Goal: Communication & Community: Ask a question

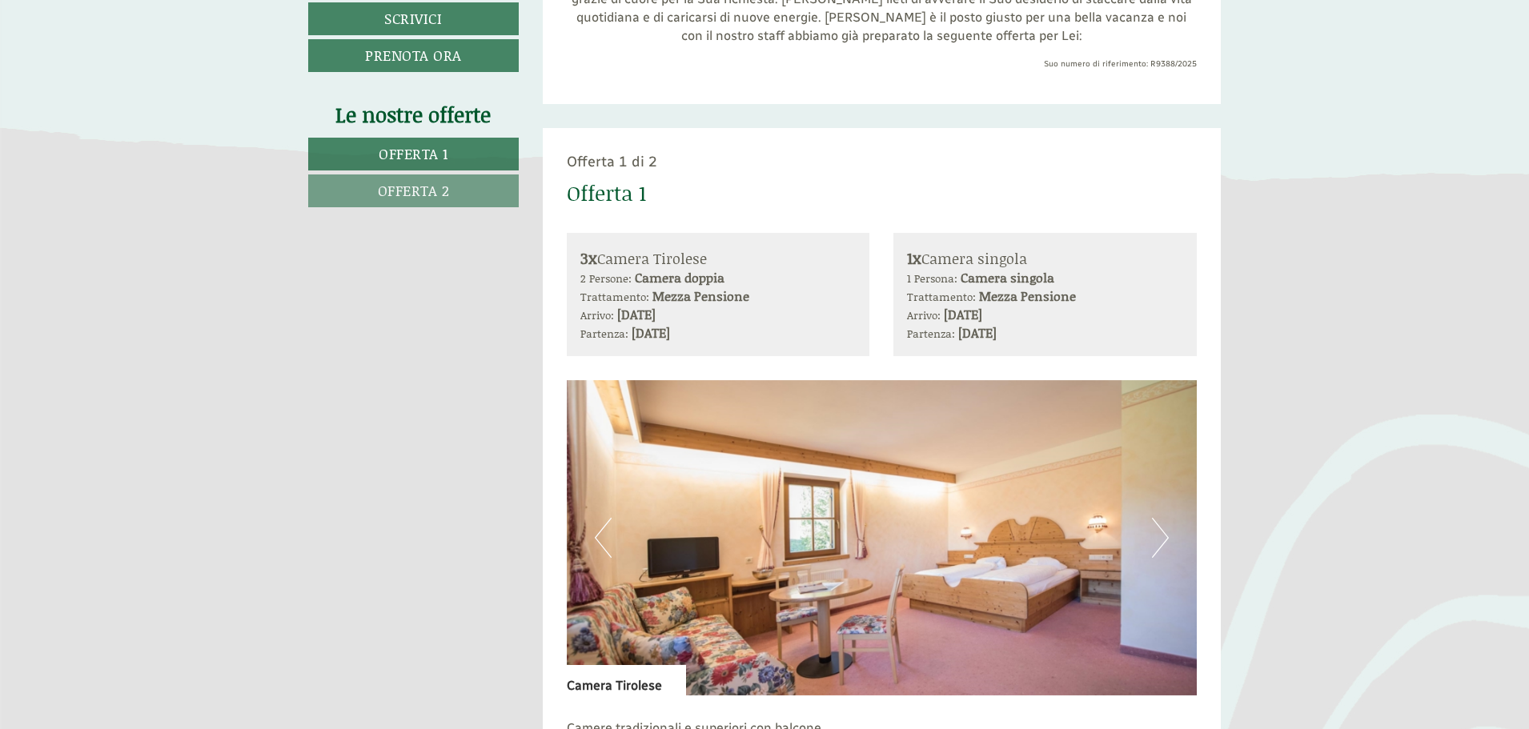
scroll to position [560, 0]
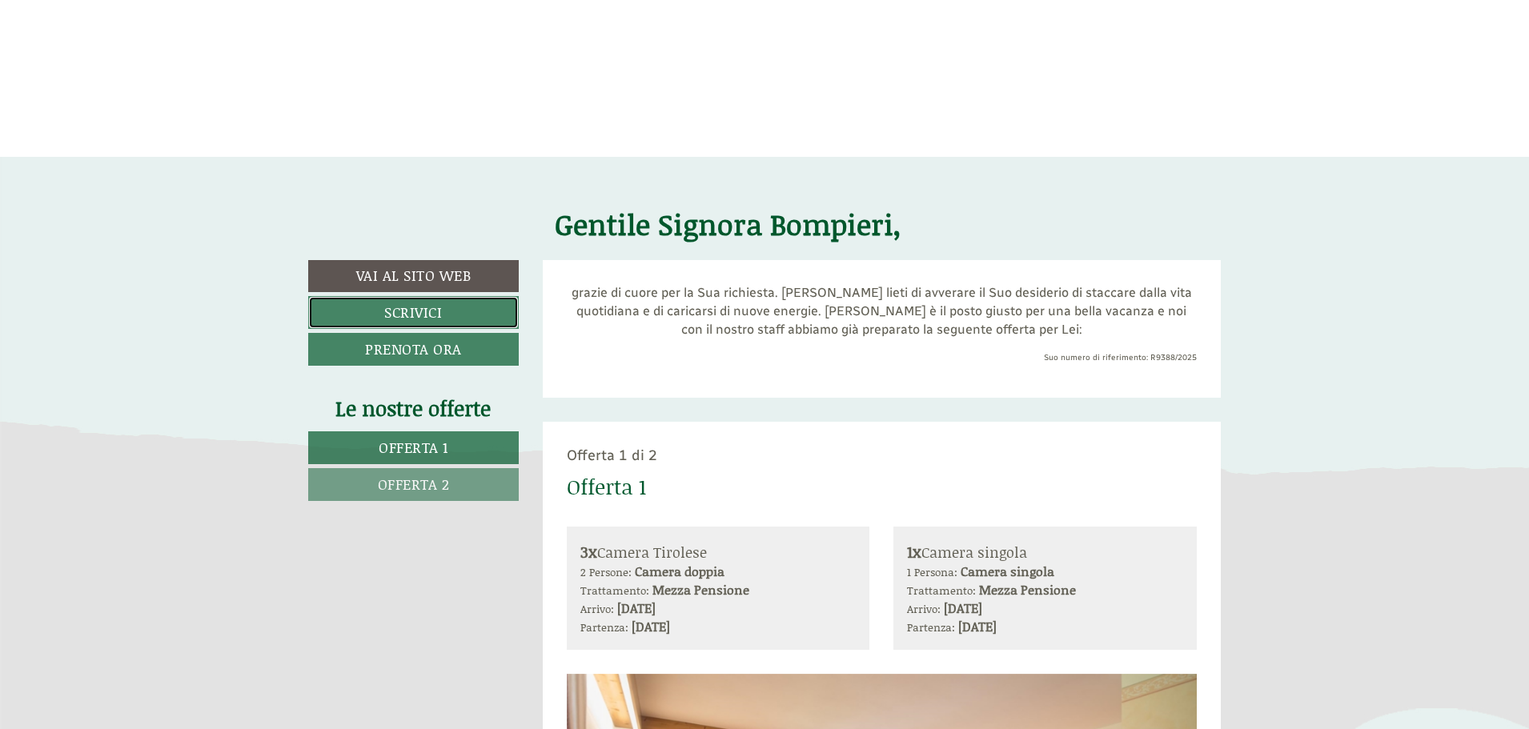
click at [431, 305] on link "Scrivici" at bounding box center [413, 312] width 211 height 33
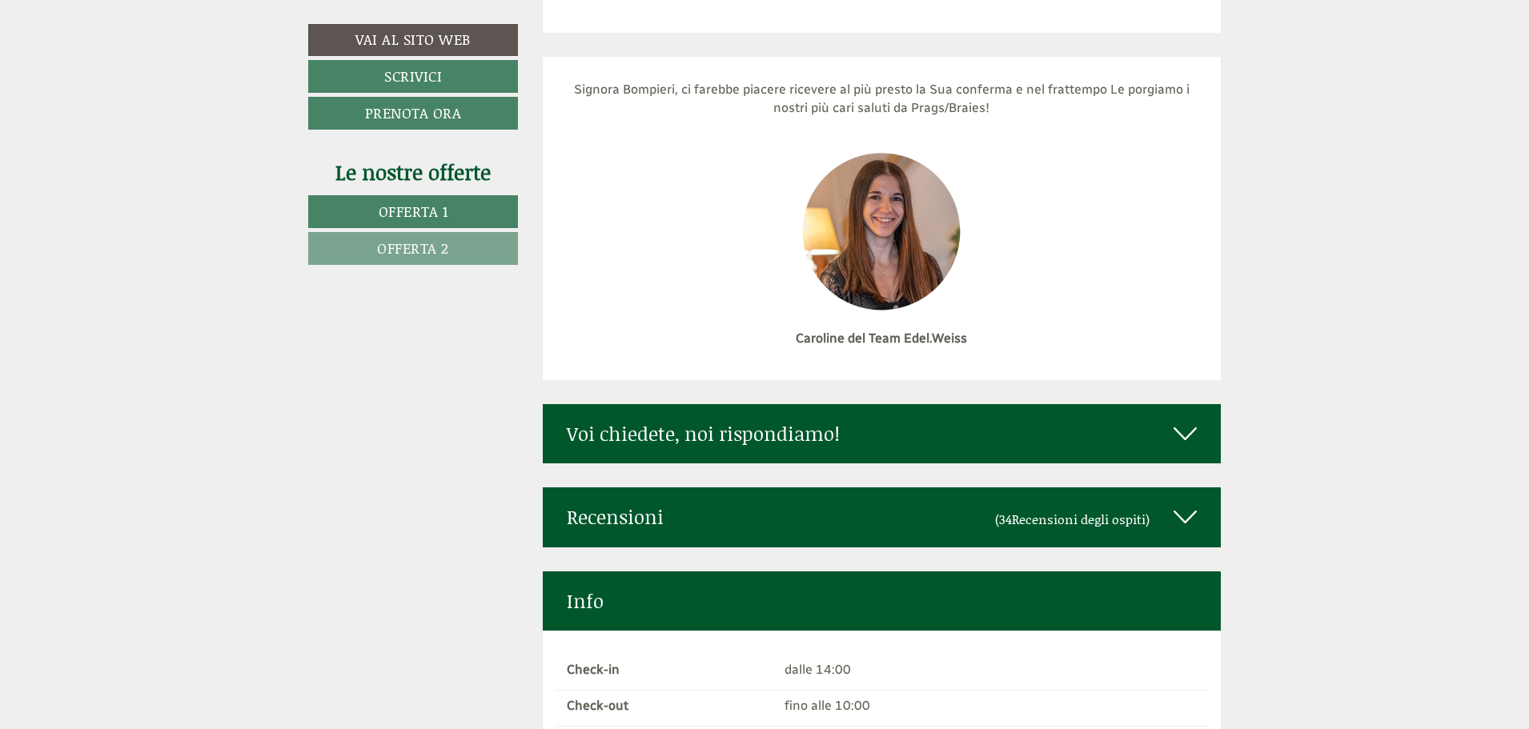
scroll to position [7908, 0]
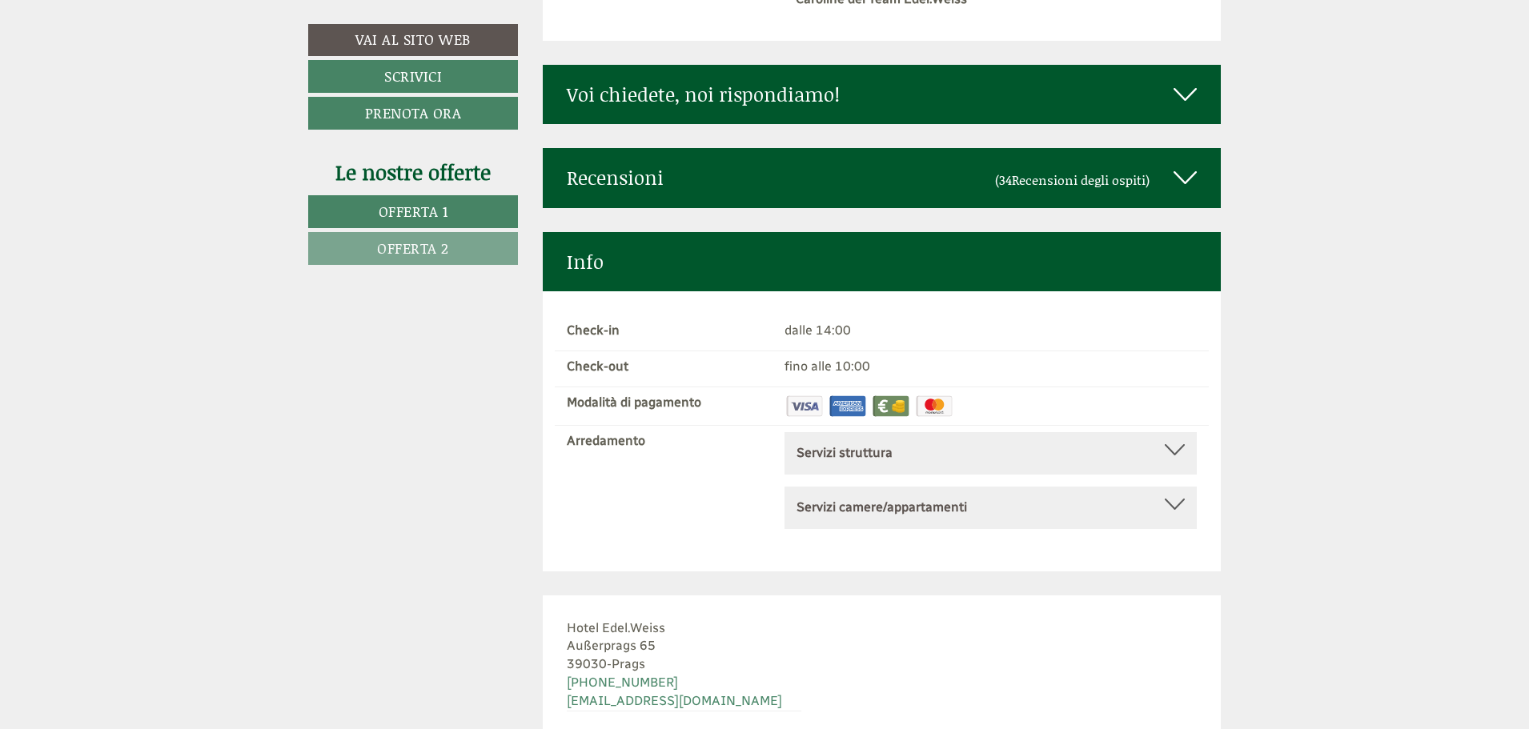
drag, startPoint x: 738, startPoint y: 66, endPoint x: 195, endPoint y: 117, distance: 545.8
click at [738, 66] on div "Voi chiedete, noi rispondiamo!" at bounding box center [882, 94] width 679 height 59
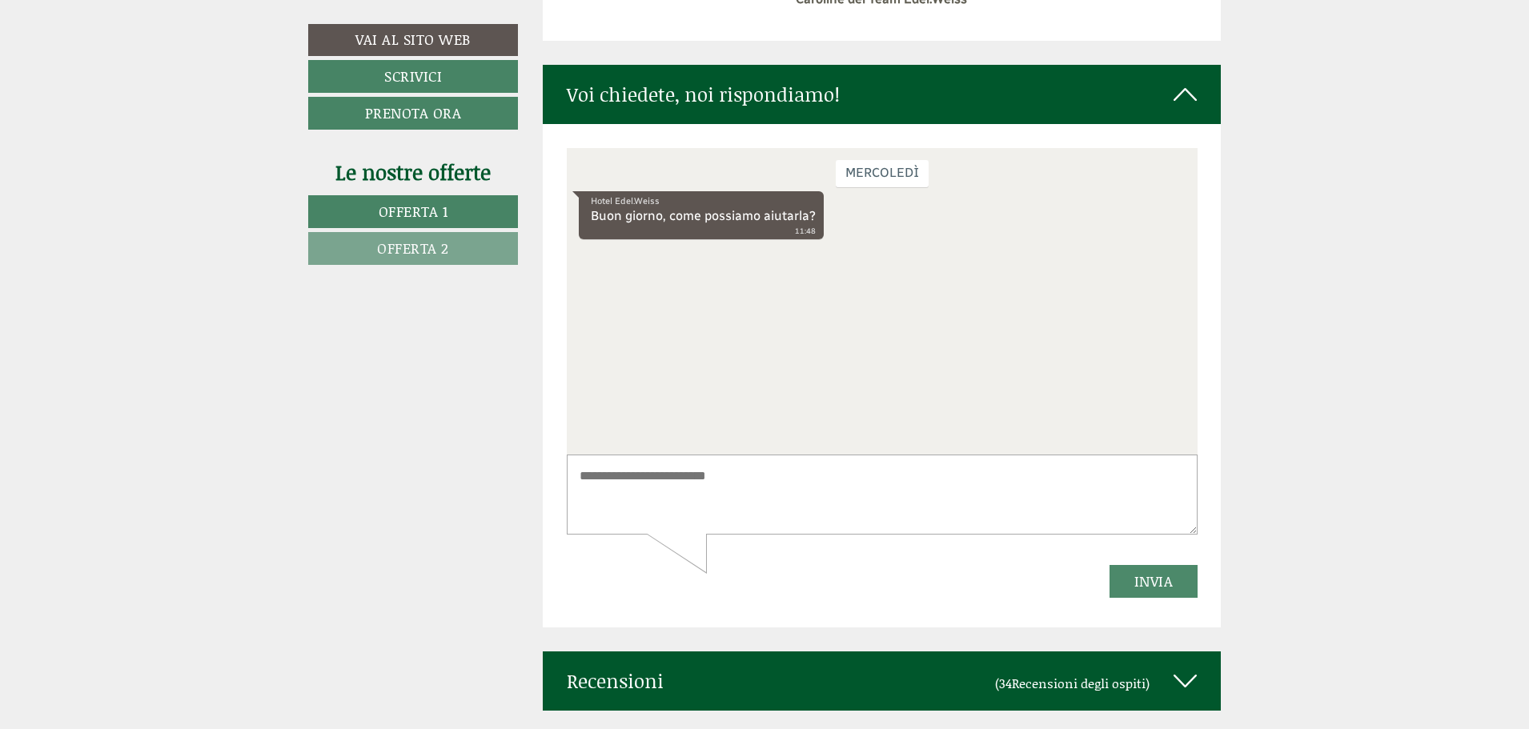
click at [721, 483] on textarea at bounding box center [881, 495] width 631 height 81
click at [934, 494] on textarea at bounding box center [881, 495] width 631 height 81
type textarea "**********"
click at [1133, 581] on button "Invia" at bounding box center [1153, 581] width 89 height 33
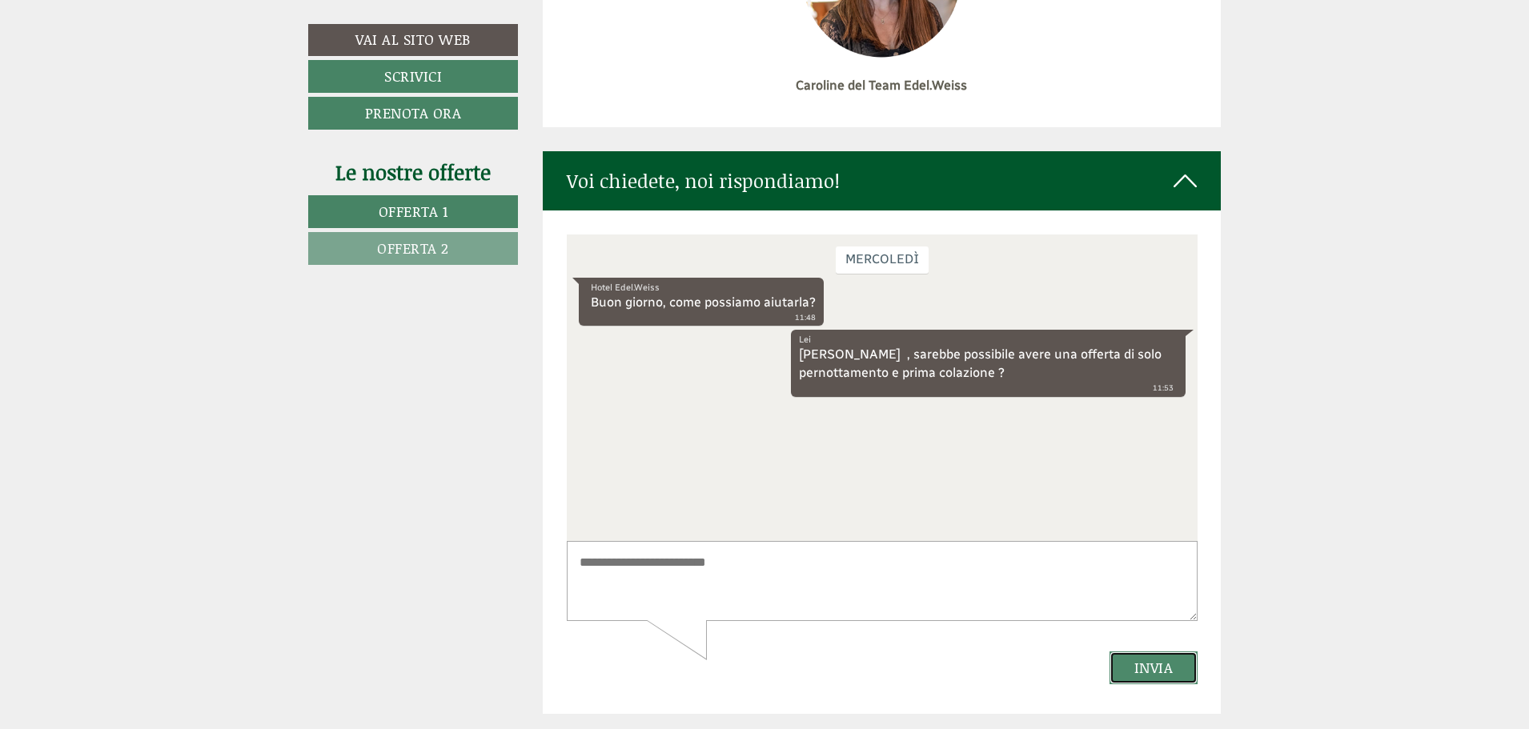
scroll to position [7828, 0]
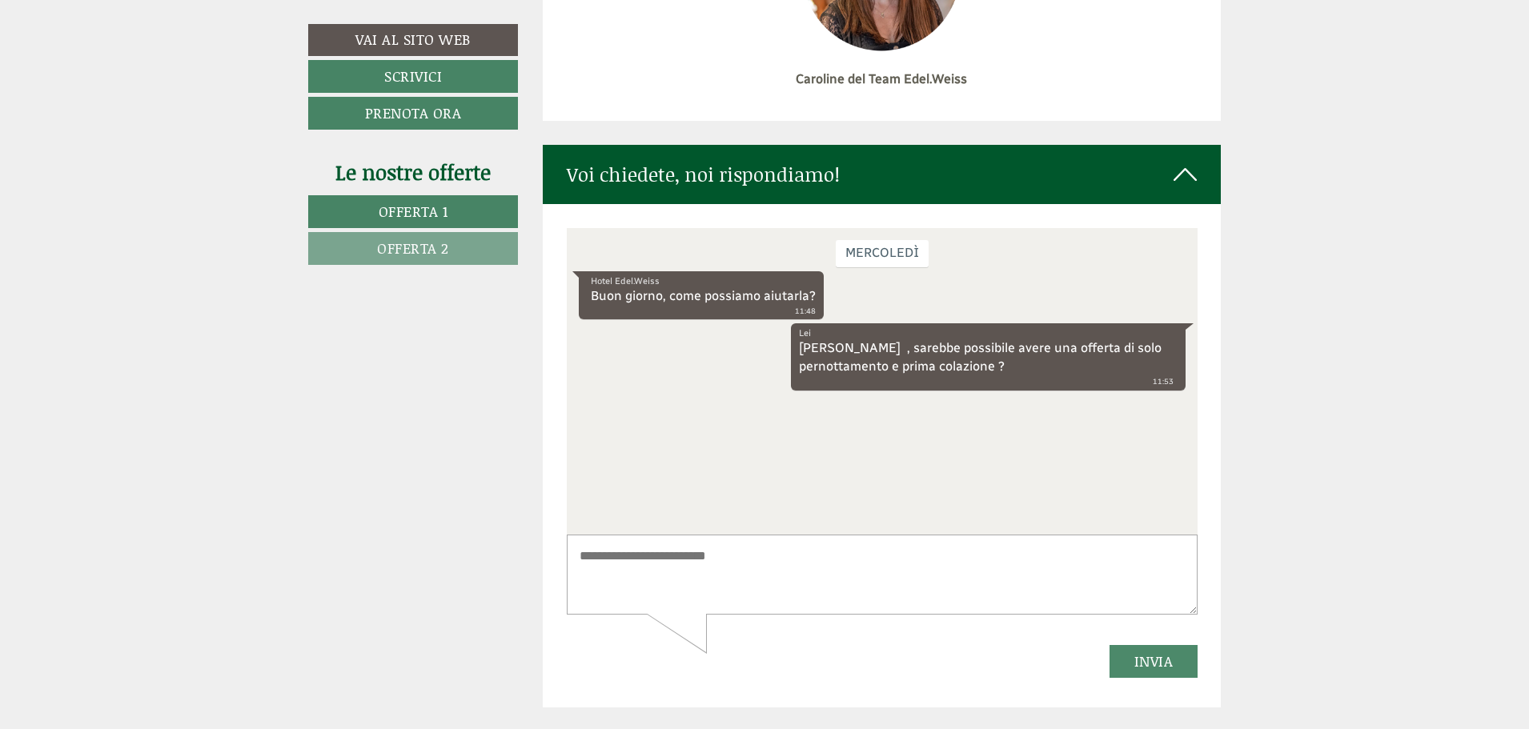
click at [808, 431] on div "[DATE] Hotel Edel.Weiss Buon giorno, come possiamo aiutarla? 11:48 [PERSON_NAME…" at bounding box center [881, 381] width 631 height 307
click at [1053, 450] on div "[DATE] Hotel Edel.Weiss Buon giorno, come possiamo aiutarla? 11:48 [PERSON_NAME…" at bounding box center [881, 381] width 631 height 307
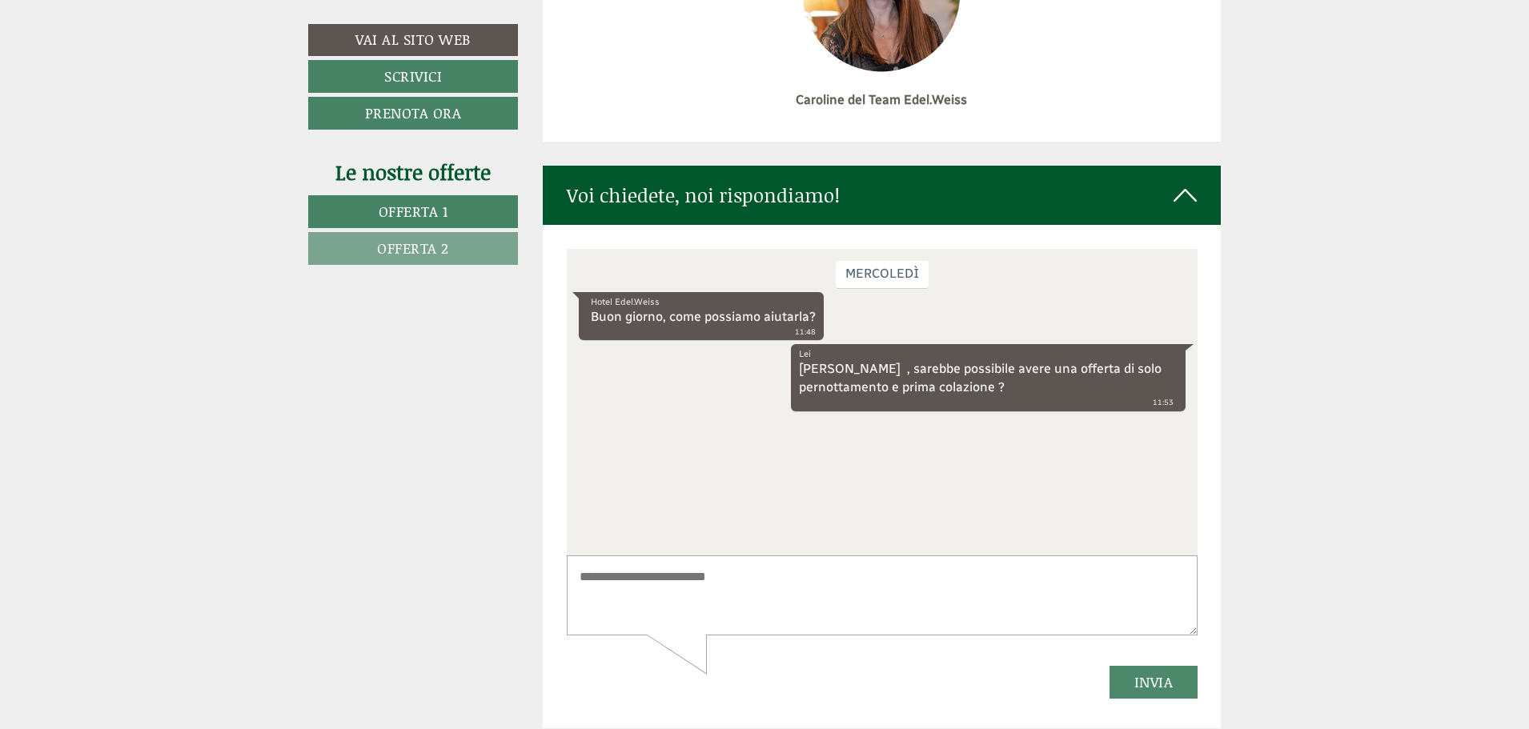
scroll to position [7808, 0]
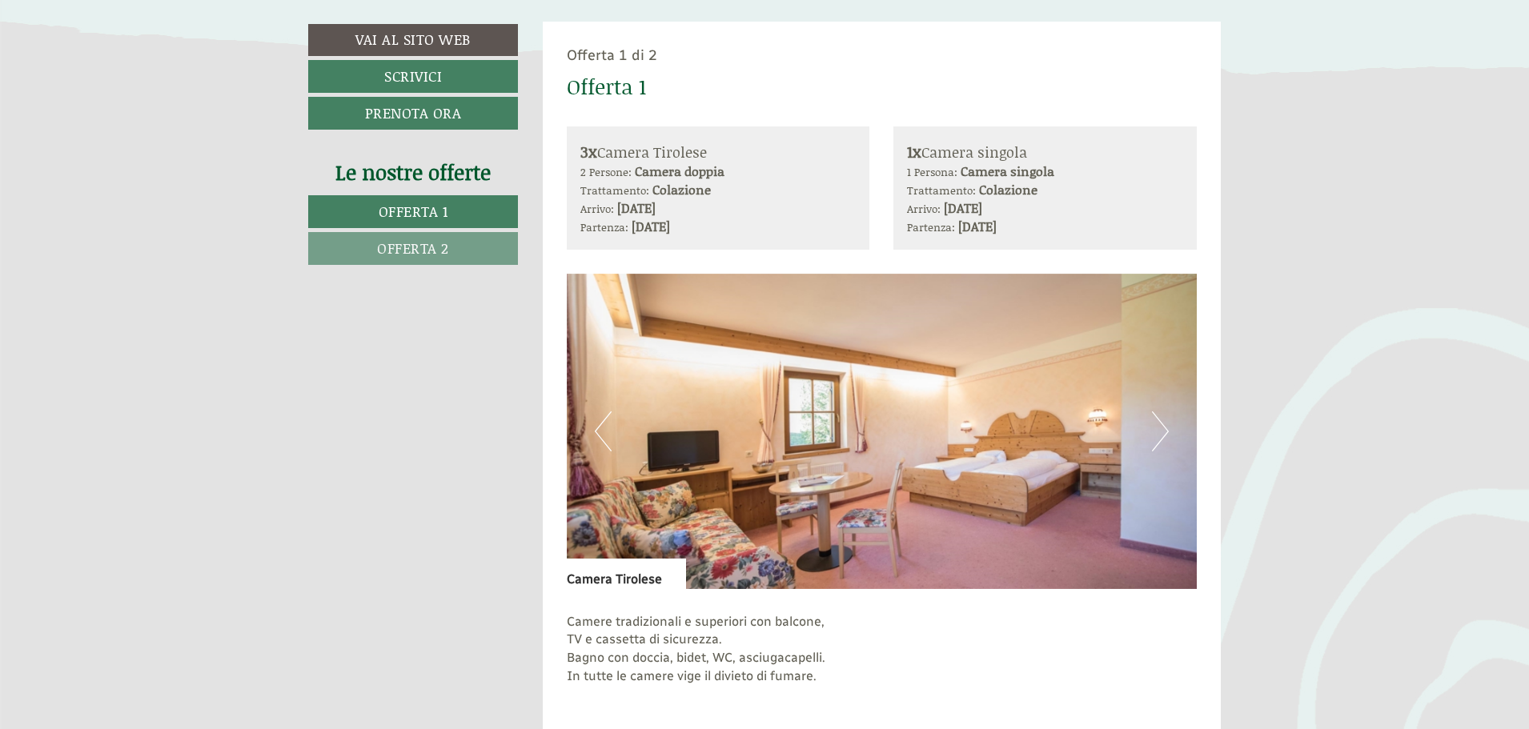
scroll to position [1281, 0]
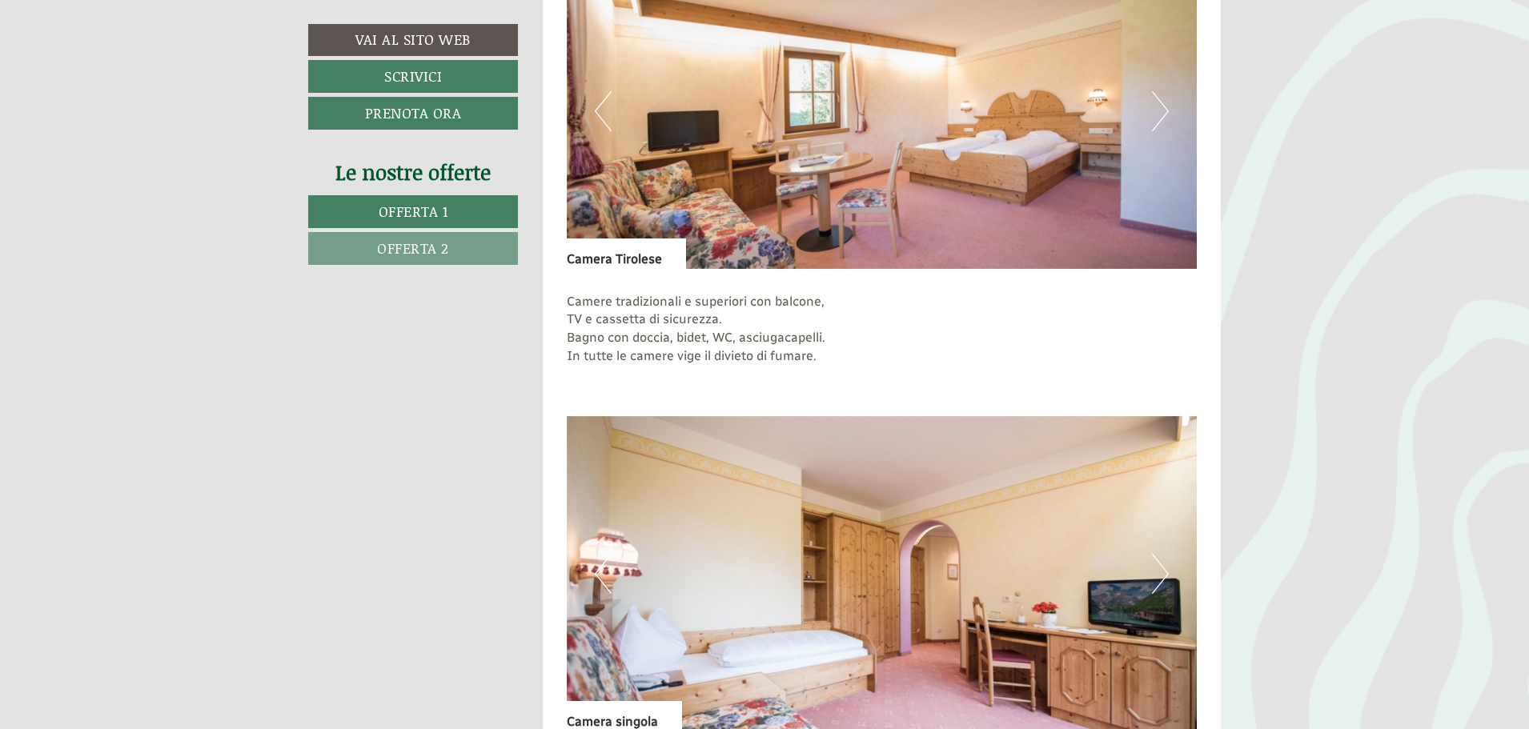
click at [1164, 582] on button "Next" at bounding box center [1160, 574] width 17 height 40
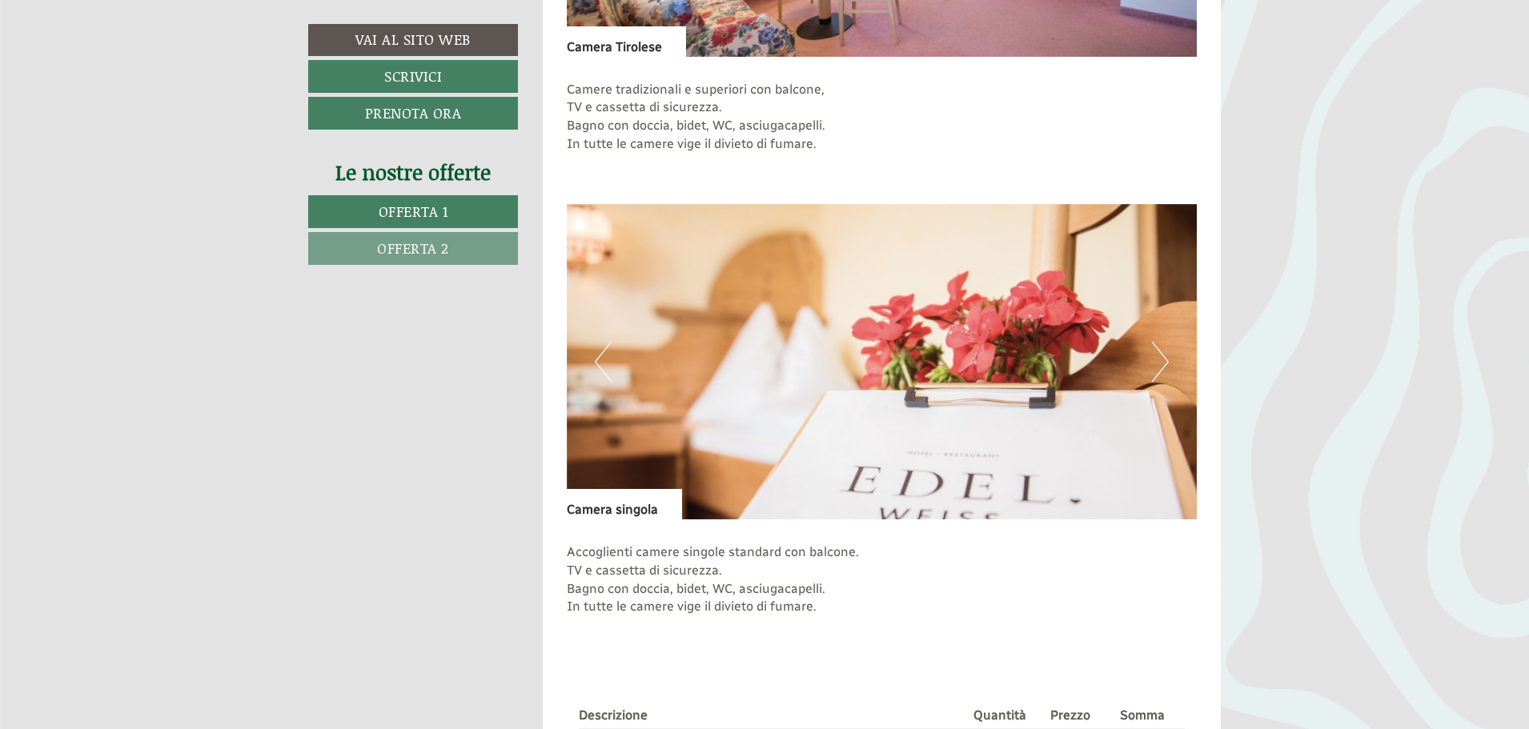
scroll to position [1601, 0]
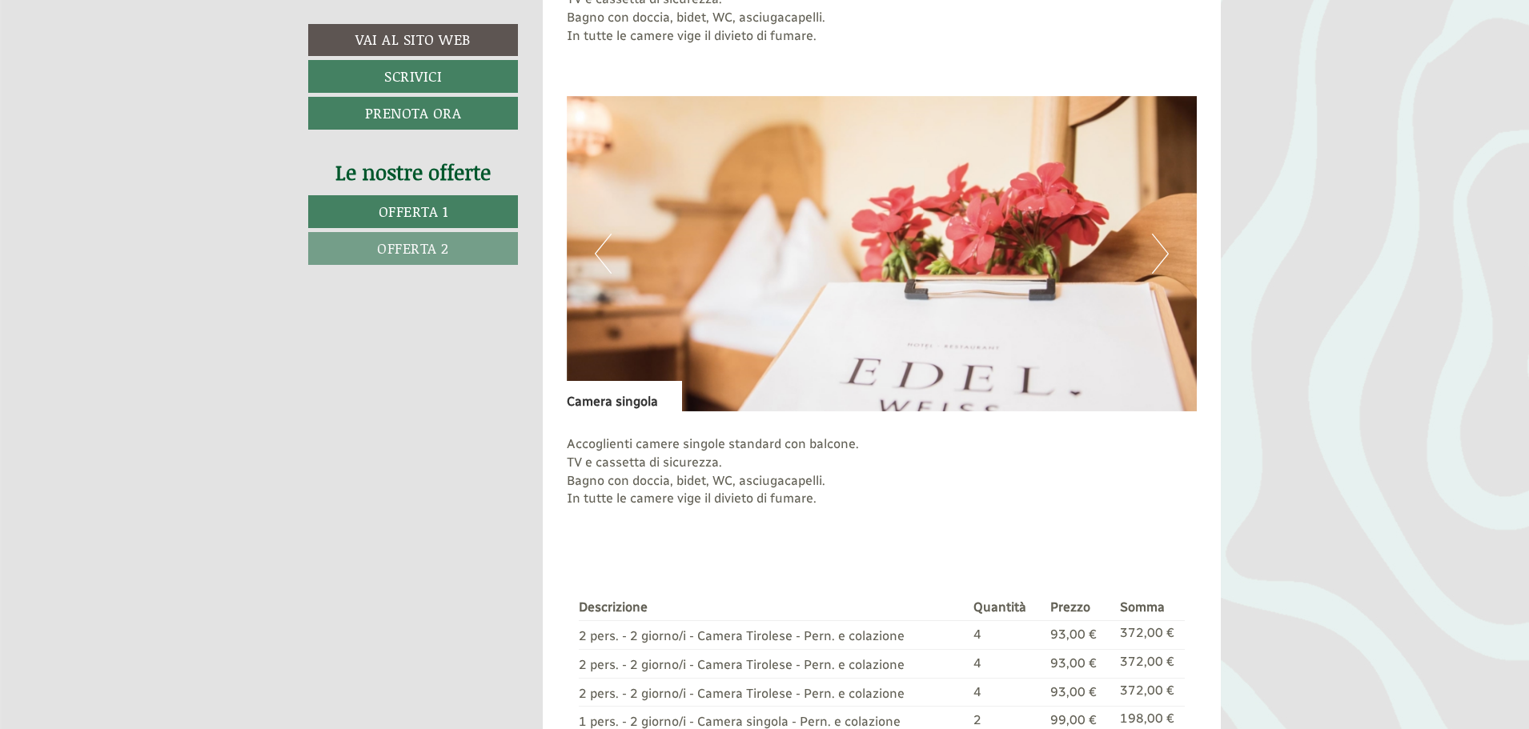
click at [1161, 251] on button "Next" at bounding box center [1160, 254] width 17 height 40
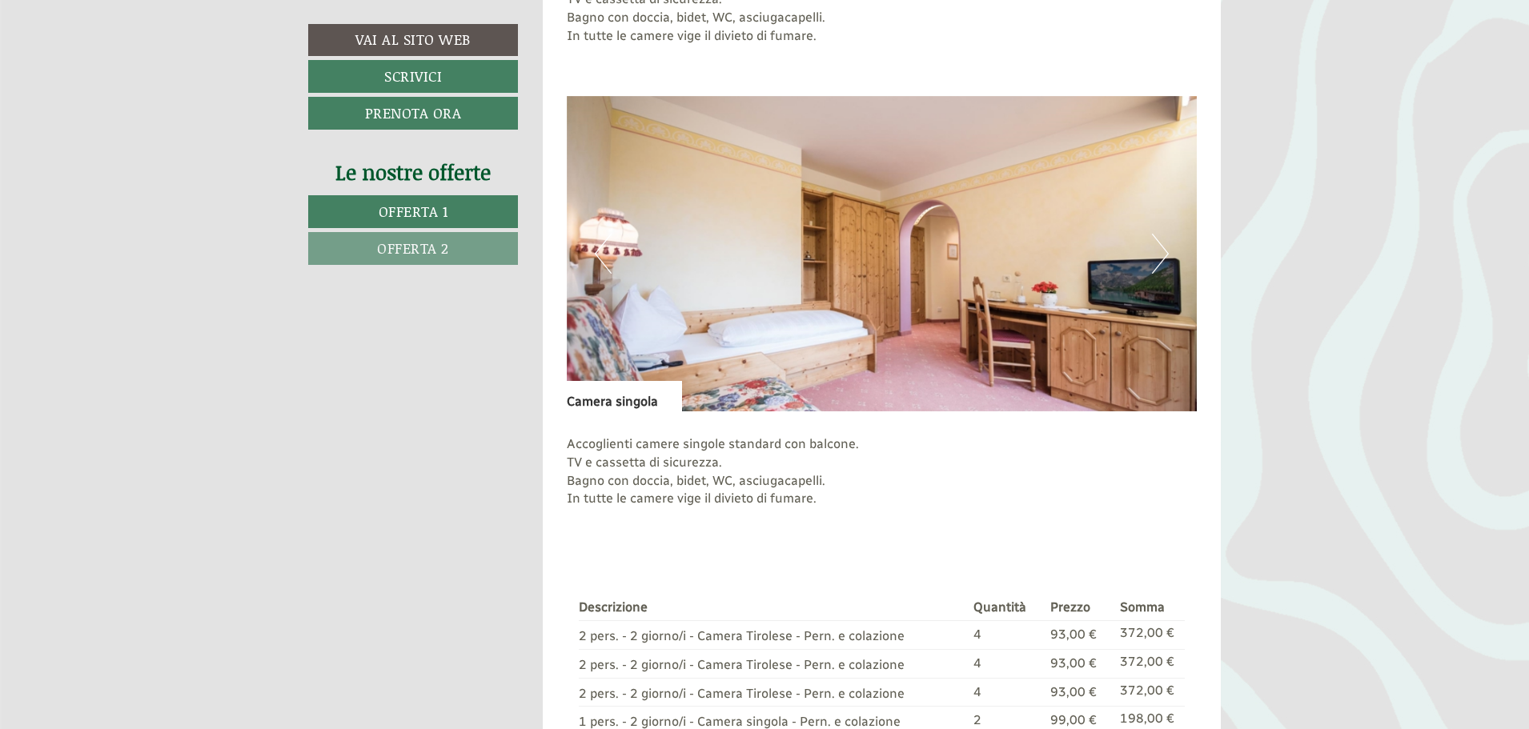
click at [1161, 251] on button "Next" at bounding box center [1160, 254] width 17 height 40
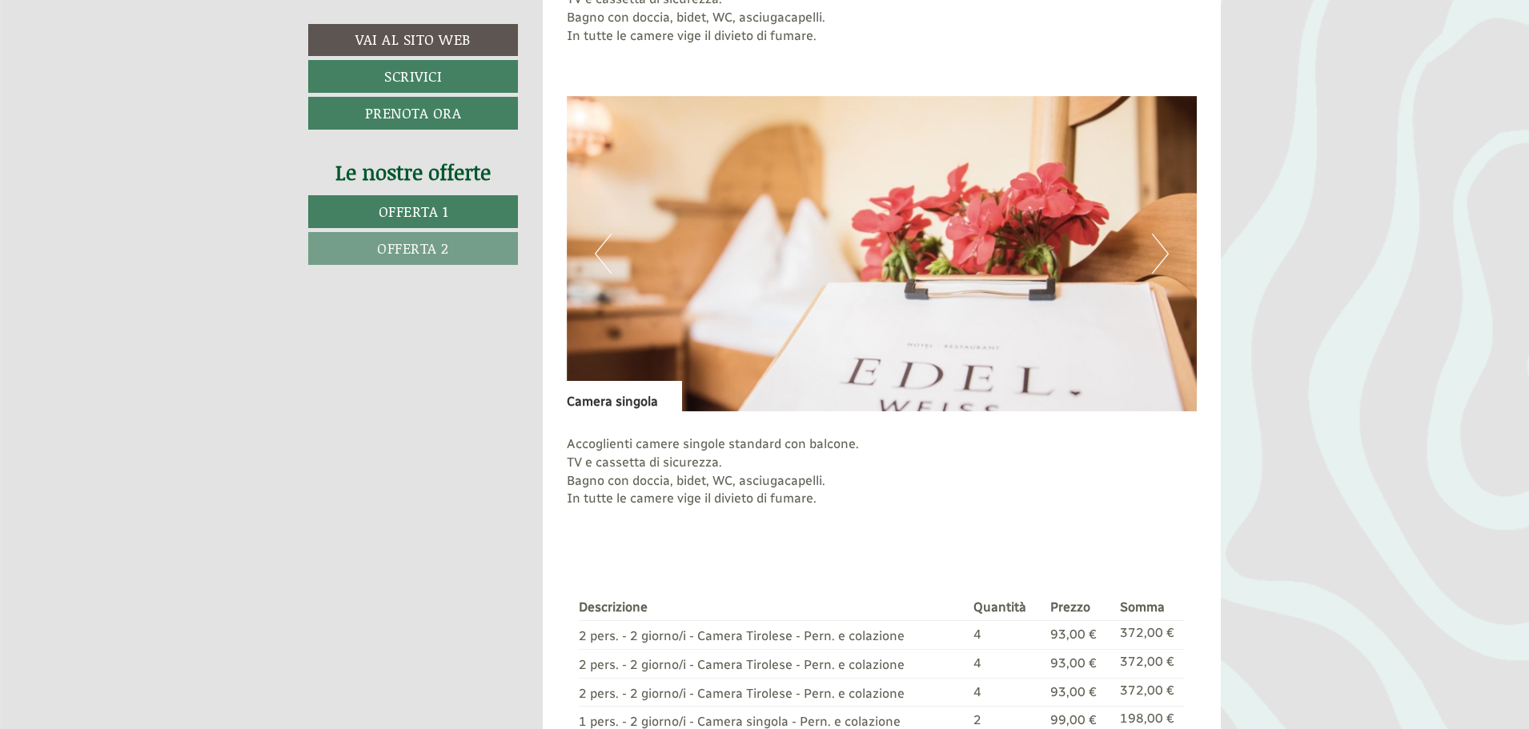
click at [1161, 251] on button "Next" at bounding box center [1160, 254] width 17 height 40
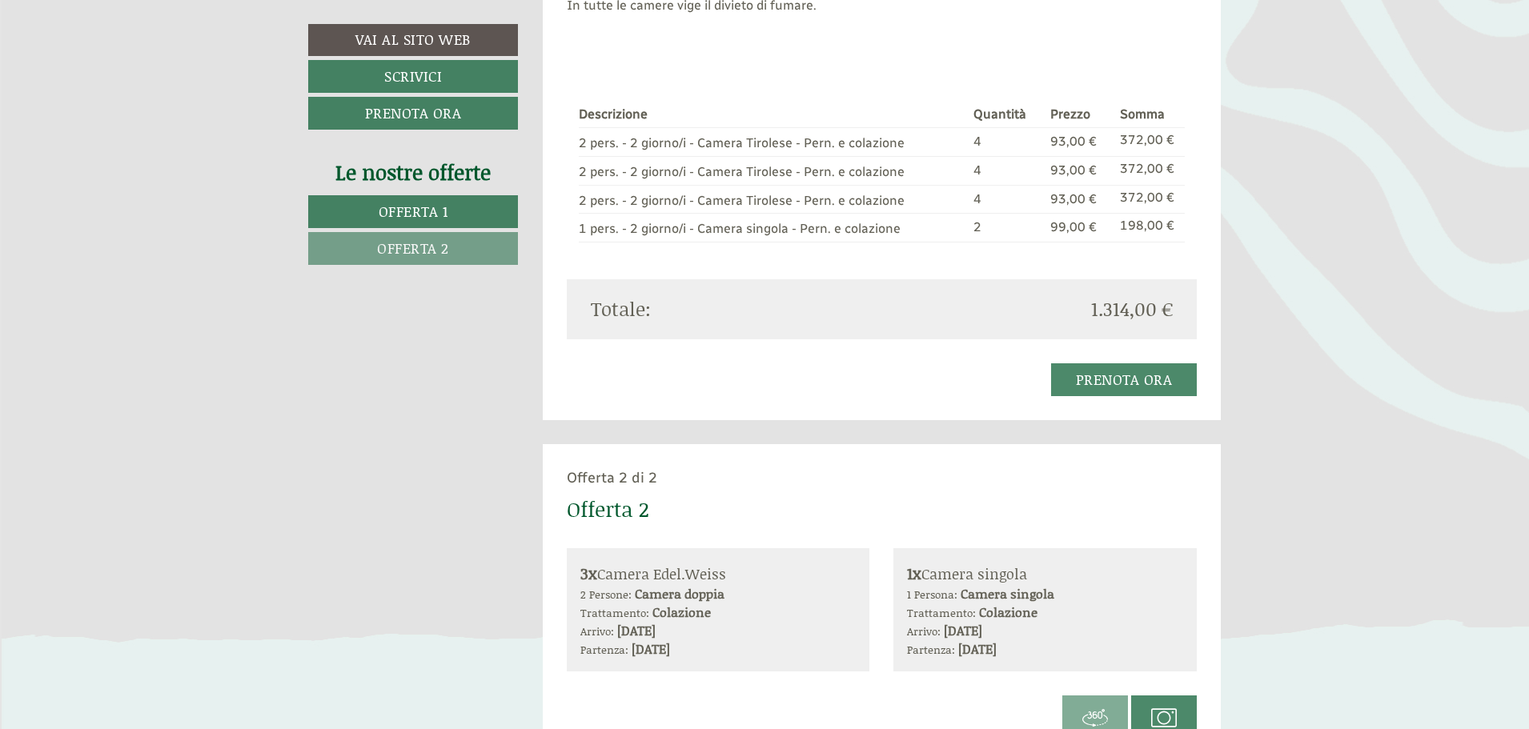
scroll to position [2241, 0]
